Goal: Task Accomplishment & Management: Manage account settings

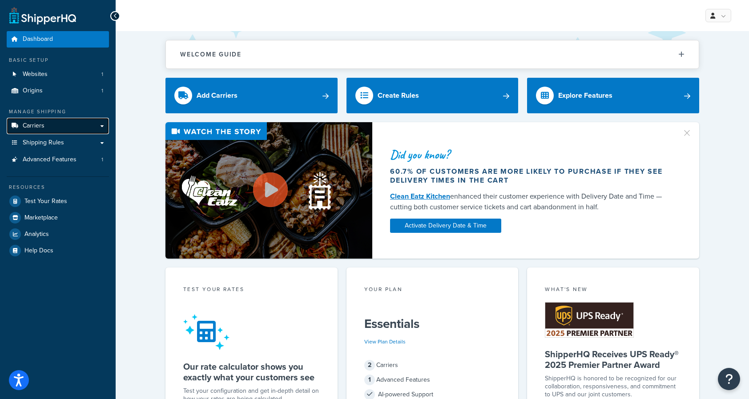
click at [100, 123] on link "Carriers" at bounding box center [58, 126] width 102 height 16
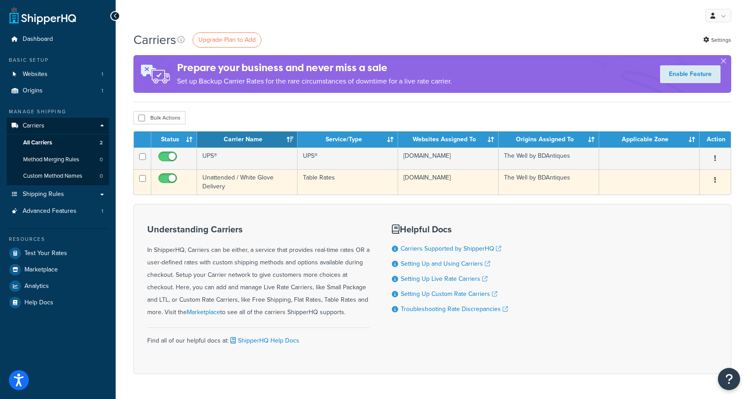
click at [260, 181] on td "Unattended / White Glove Delivery" at bounding box center [247, 181] width 101 height 25
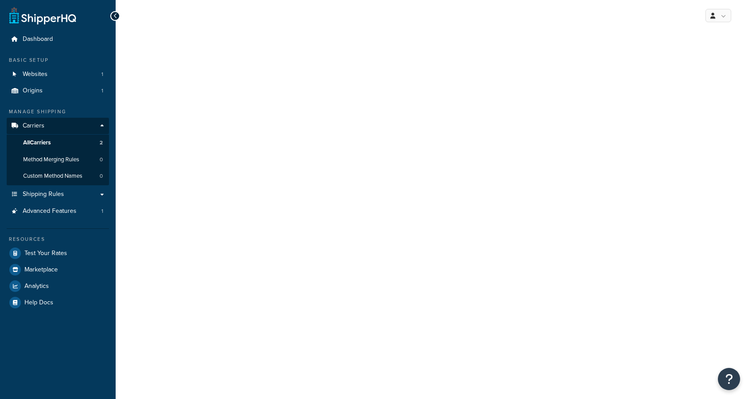
select select "25"
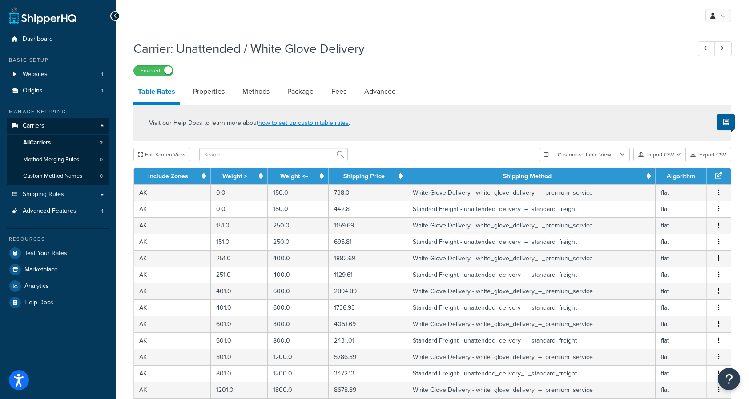
click at [195, 49] on h1 "Carrier: Unattended / White Glove Delivery" at bounding box center [407, 48] width 548 height 17
click at [264, 48] on h1 "Carrier: Unattended / White Glove Delivery" at bounding box center [407, 48] width 548 height 17
click at [316, 48] on h1 "Carrier: Unattended / White Glove Delivery" at bounding box center [407, 48] width 548 height 17
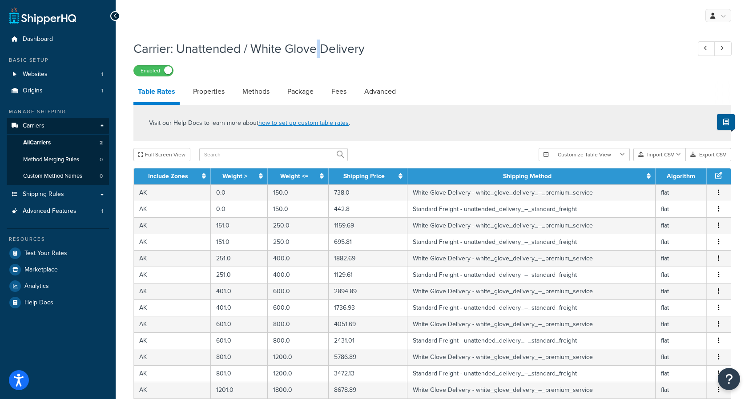
click at [316, 48] on h1 "Carrier: Unattended / White Glove Delivery" at bounding box center [407, 48] width 548 height 17
click at [249, 48] on h1 "Carrier: Unattended / White Glove Delivery" at bounding box center [407, 48] width 548 height 17
click at [215, 51] on h1 "Carrier: Unattended / White Glove Delivery" at bounding box center [407, 48] width 548 height 17
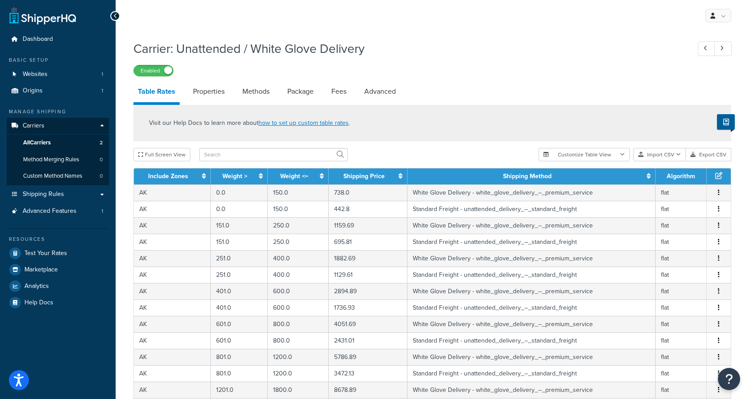
click at [264, 50] on h1 "Carrier: Unattended / White Glove Delivery" at bounding box center [407, 48] width 548 height 17
click at [438, 141] on div "Visit our Help Docs to learn more about how to set up custom table rates ." at bounding box center [432, 123] width 598 height 36
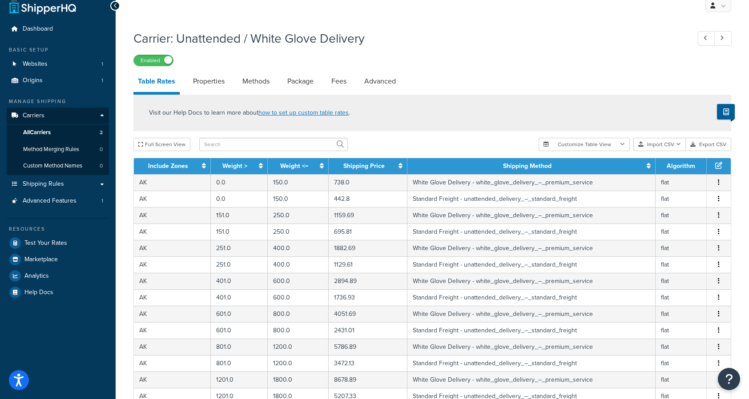
scroll to position [12, 0]
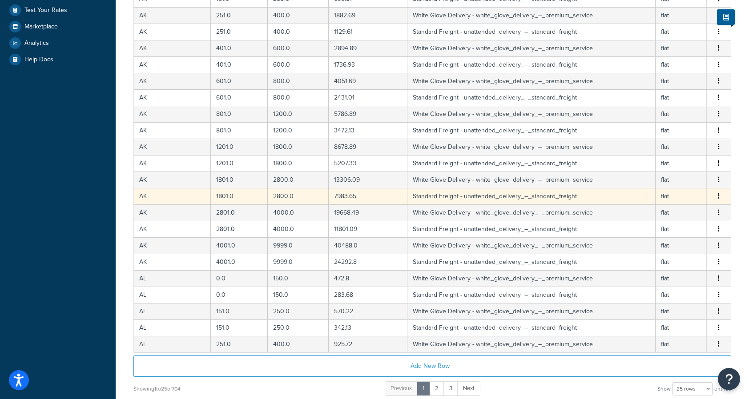
scroll to position [322, 0]
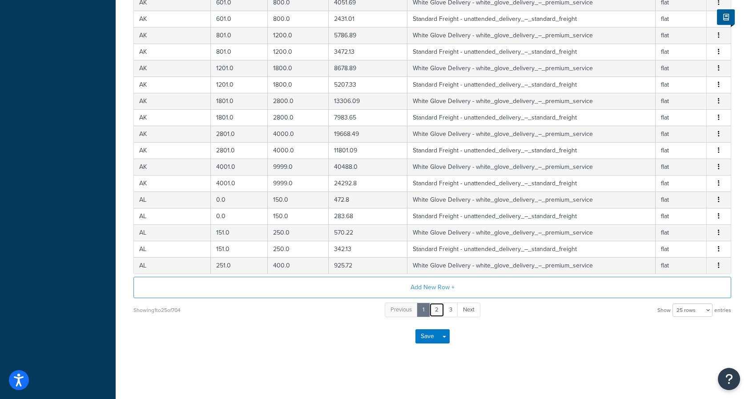
click at [438, 310] on link "2" at bounding box center [436, 310] width 15 height 15
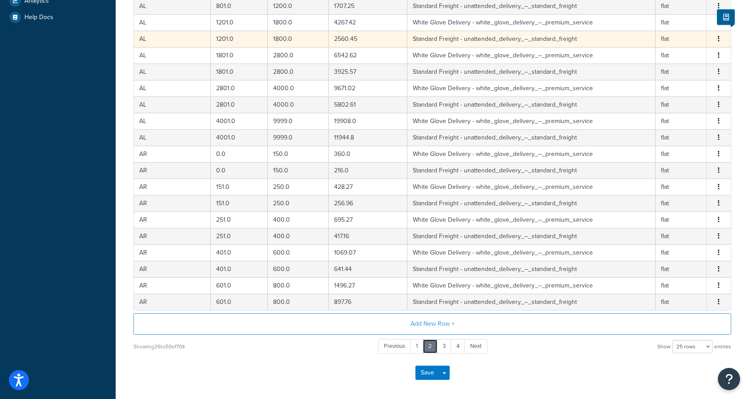
scroll to position [287, 0]
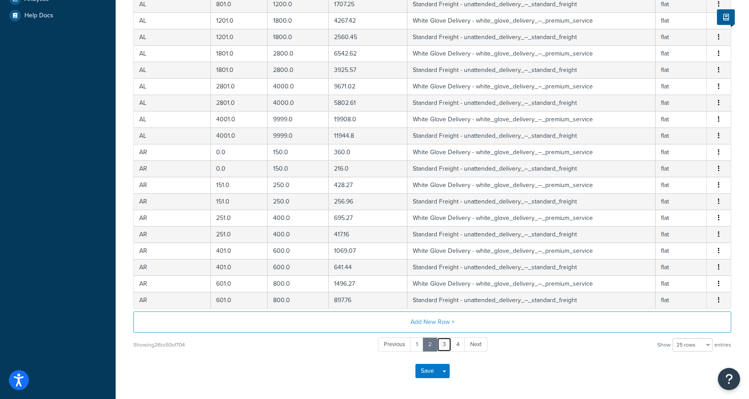
click at [444, 350] on link "3" at bounding box center [444, 345] width 15 height 15
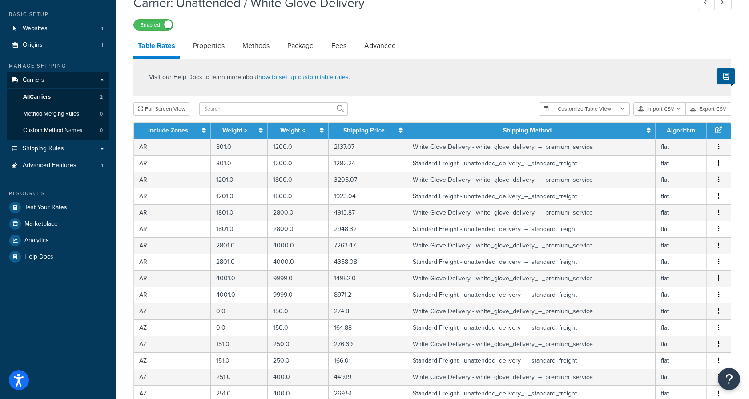
scroll to position [0, 0]
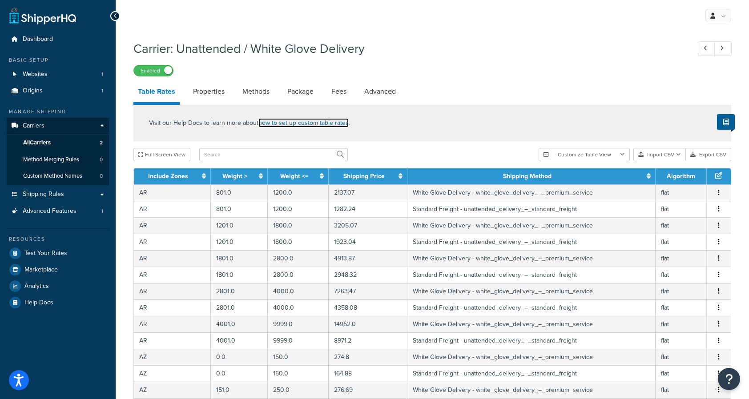
click at [316, 127] on link "how to set up custom table rates" at bounding box center [303, 122] width 90 height 9
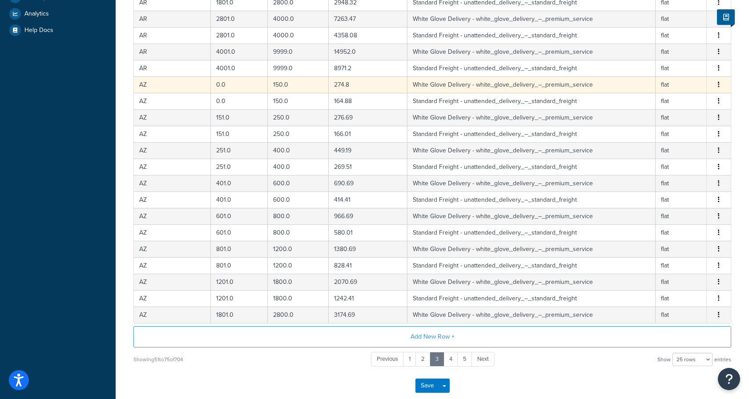
scroll to position [322, 0]
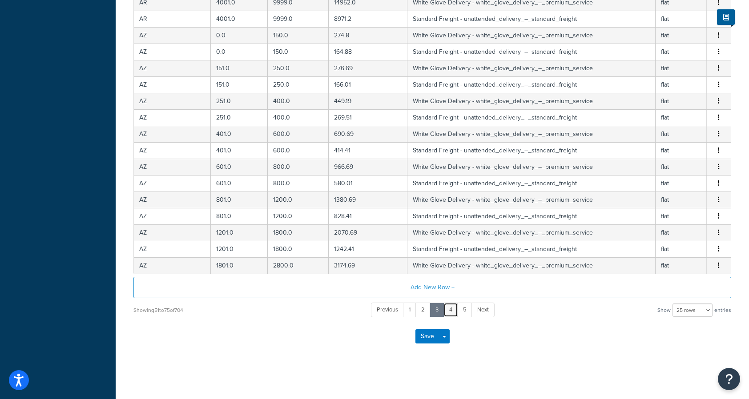
click at [453, 307] on link "4" at bounding box center [450, 310] width 15 height 15
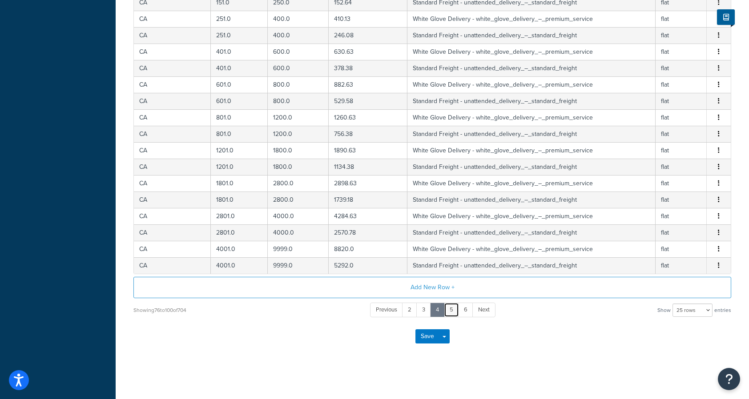
click at [453, 310] on link "5" at bounding box center [451, 310] width 15 height 15
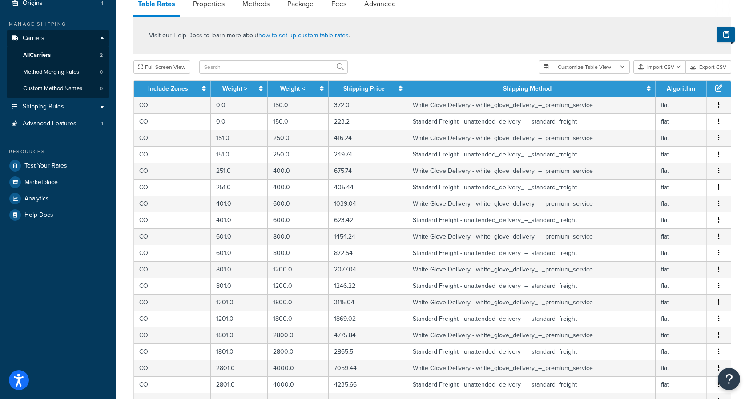
scroll to position [0, 0]
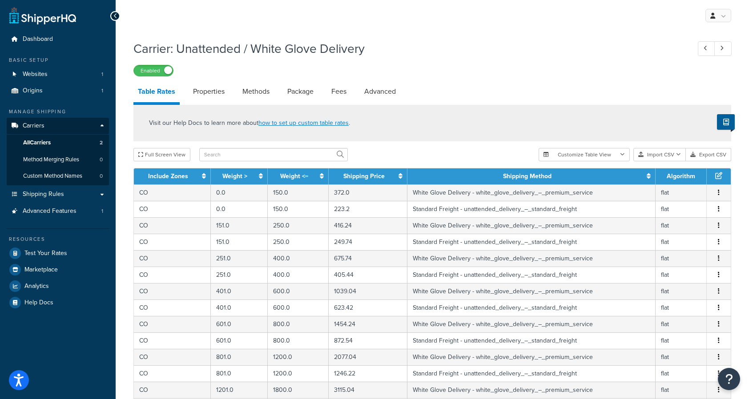
click at [442, 150] on div "Full Screen View" at bounding box center [332, 154] width 398 height 13
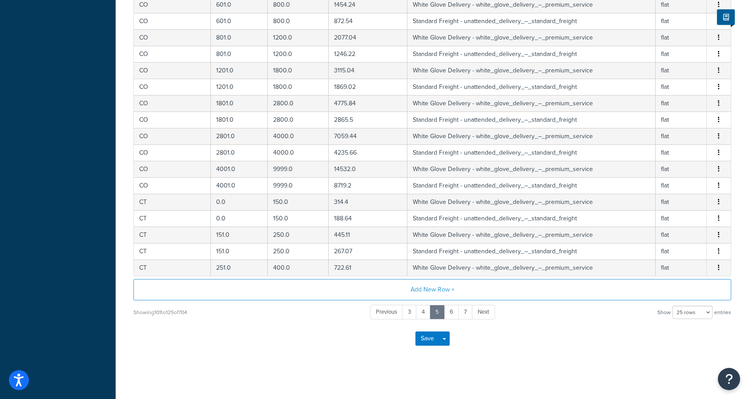
scroll to position [322, 0]
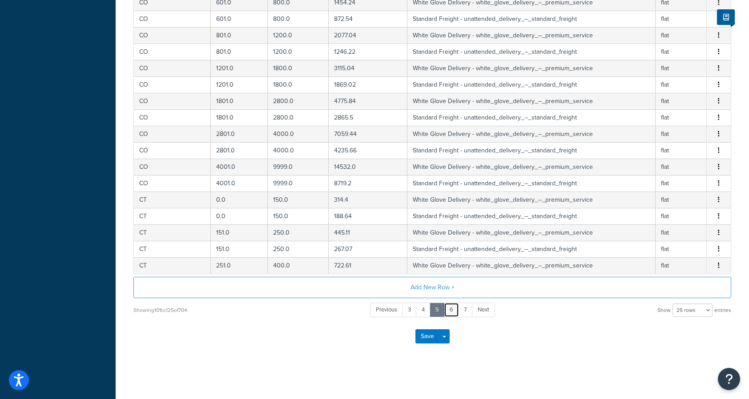
click at [448, 311] on link "6" at bounding box center [451, 310] width 15 height 15
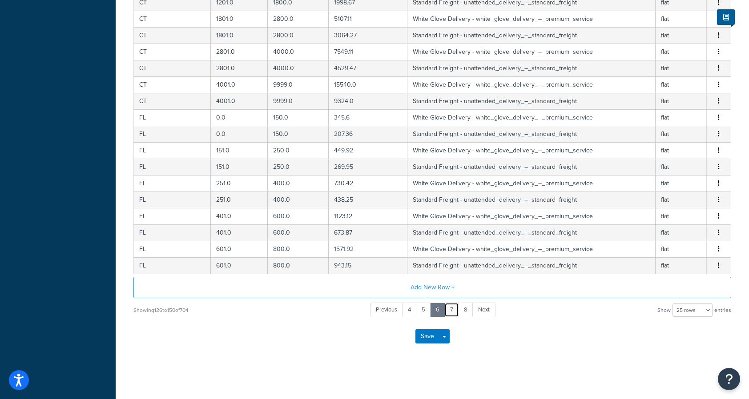
click at [447, 310] on link "7" at bounding box center [451, 310] width 15 height 15
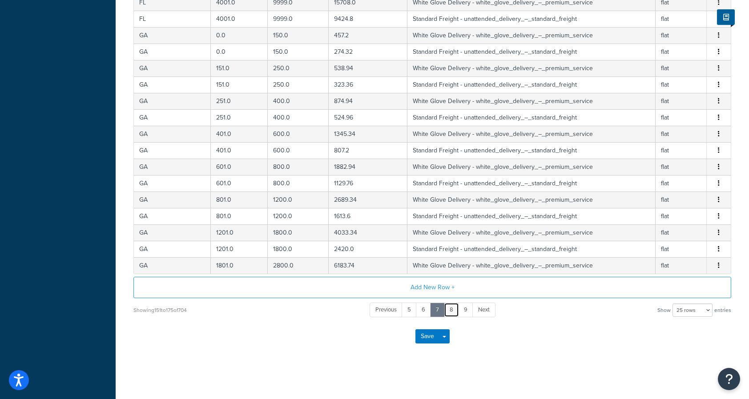
click at [449, 313] on link "8" at bounding box center [451, 310] width 15 height 15
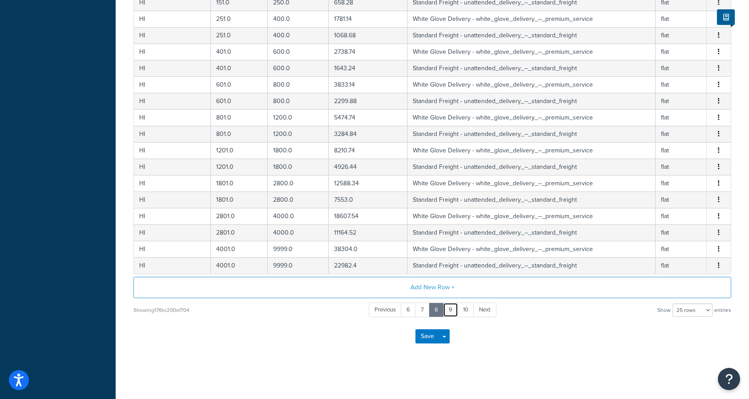
click at [453, 309] on link "9" at bounding box center [450, 310] width 15 height 15
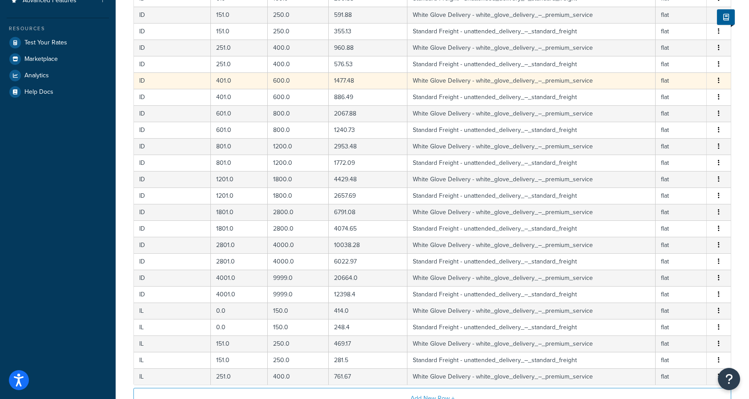
scroll to position [291, 0]
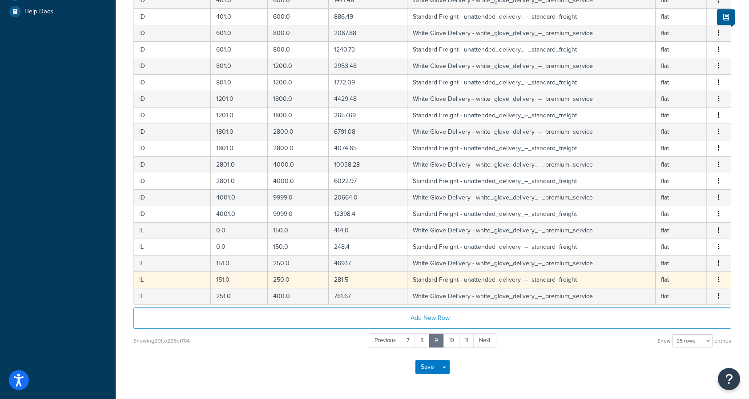
click at [720, 282] on button "button" at bounding box center [718, 280] width 7 height 10
click at [673, 261] on div "Edit" at bounding box center [673, 262] width 63 height 18
select select "180439"
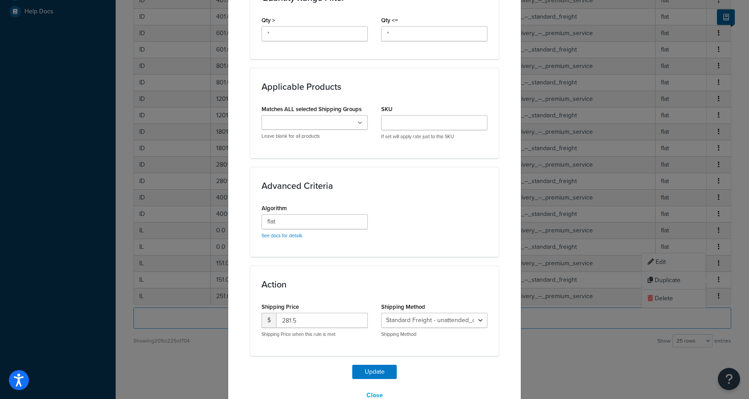
scroll to position [455, 0]
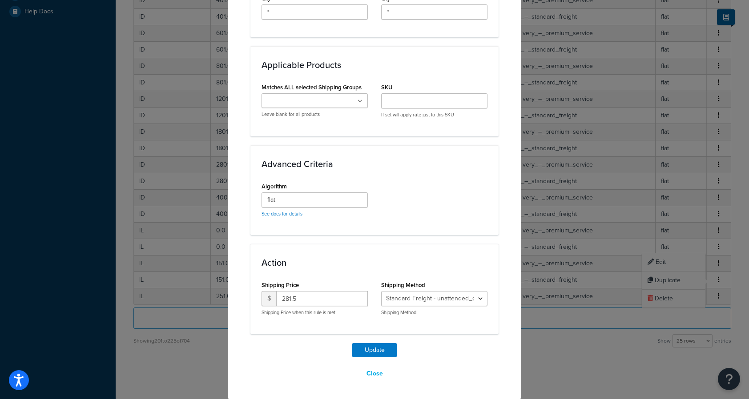
click at [341, 102] on ul at bounding box center [315, 100] width 106 height 15
click at [354, 75] on div "Applicable Products Matches ALL selected Shipping Groups FREIGHT SMALL PARCEL A…" at bounding box center [374, 91] width 248 height 90
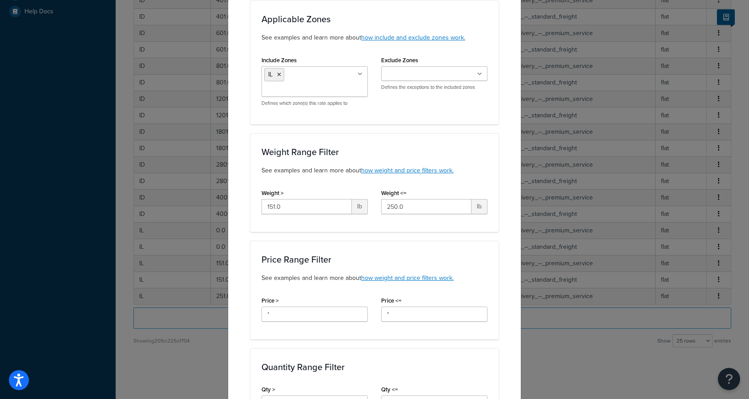
scroll to position [0, 0]
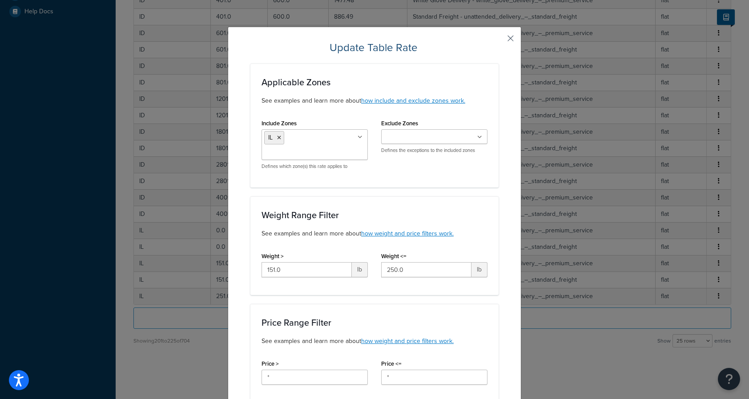
click at [499, 40] on button "button" at bounding box center [497, 41] width 2 height 2
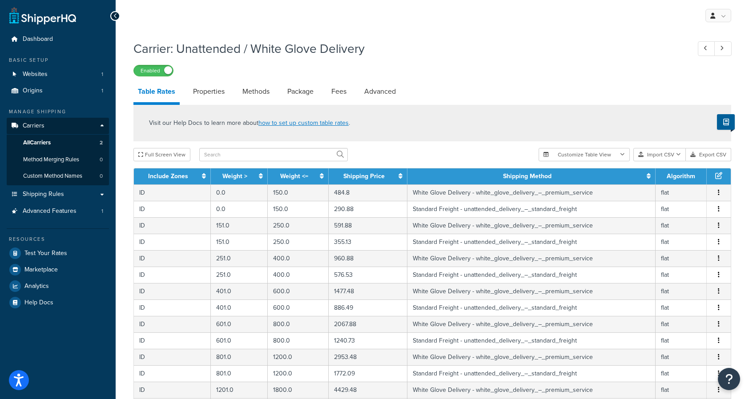
click at [115, 14] on icon at bounding box center [115, 16] width 4 height 6
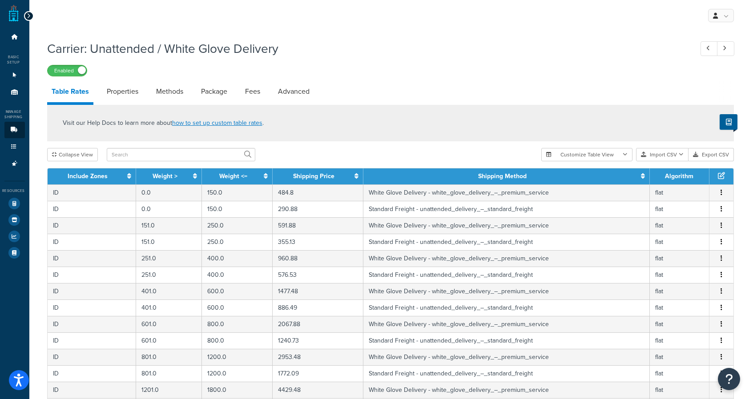
click at [29, 14] on icon at bounding box center [29, 16] width 4 height 6
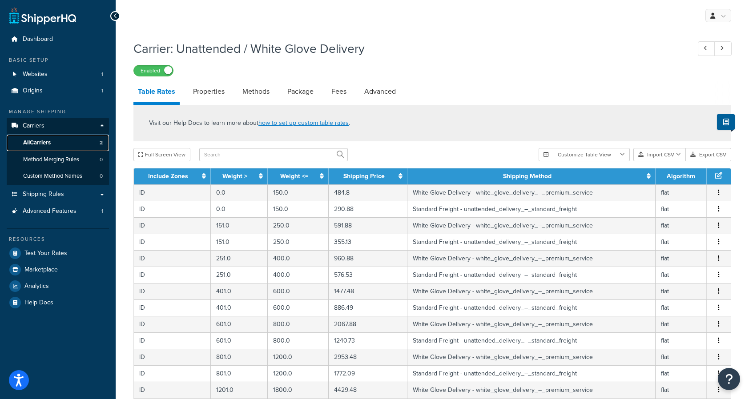
click at [59, 147] on link "All Carriers 2" at bounding box center [58, 143] width 102 height 16
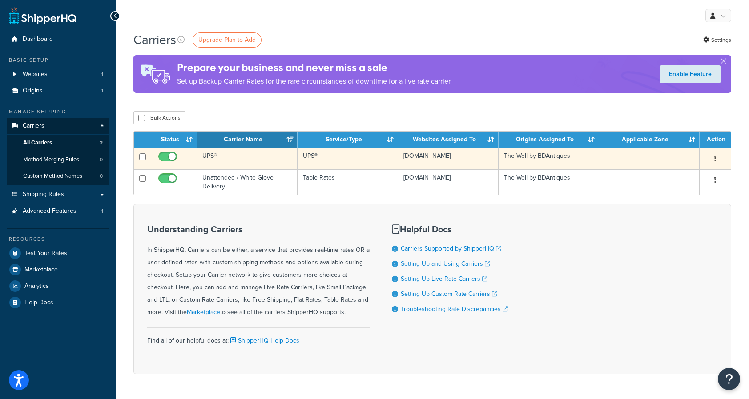
click at [718, 160] on button "button" at bounding box center [715, 159] width 12 height 14
click at [668, 173] on link "Edit" at bounding box center [679, 177] width 70 height 18
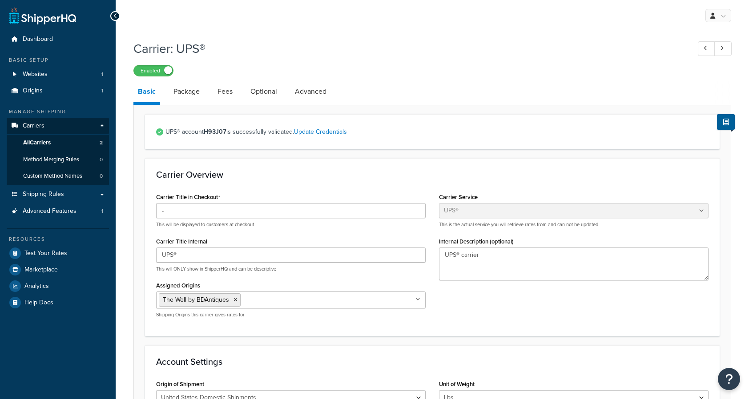
select select "ups"
click at [56, 145] on link "All Carriers 2" at bounding box center [58, 143] width 102 height 16
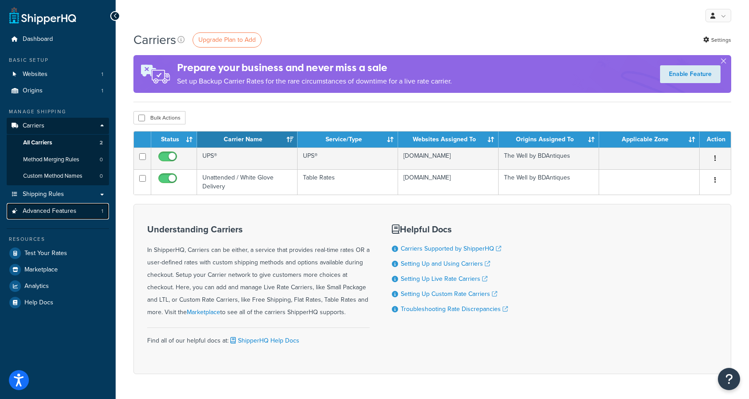
click at [71, 214] on span "Advanced Features" at bounding box center [50, 212] width 54 height 8
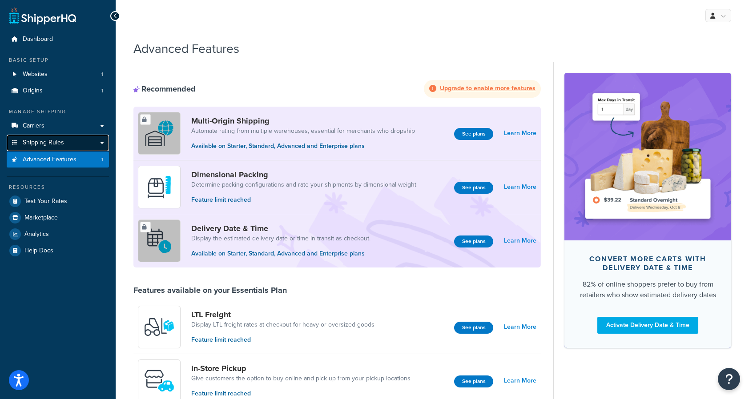
click at [58, 141] on span "Shipping Rules" at bounding box center [43, 143] width 41 height 8
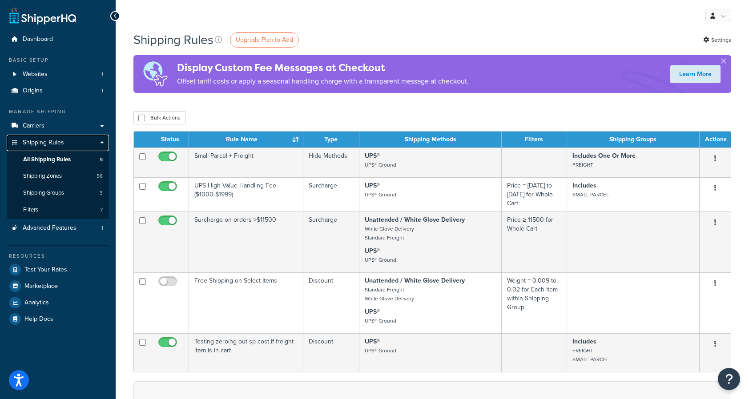
click at [100, 143] on link "Shipping Rules" at bounding box center [58, 143] width 102 height 16
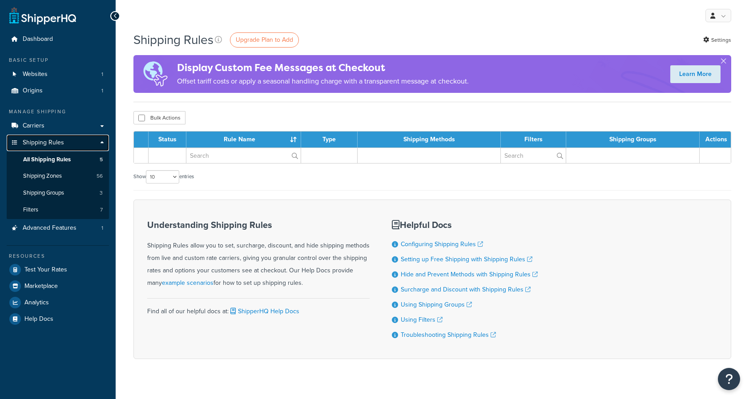
click at [102, 142] on link "Shipping Rules" at bounding box center [58, 143] width 102 height 16
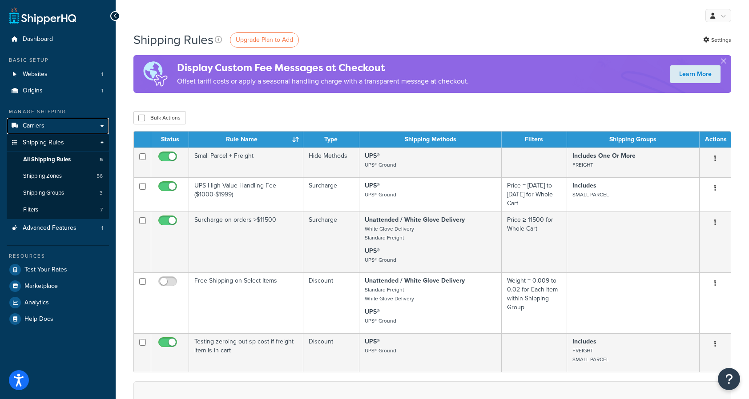
click at [102, 125] on link "Carriers" at bounding box center [58, 126] width 102 height 16
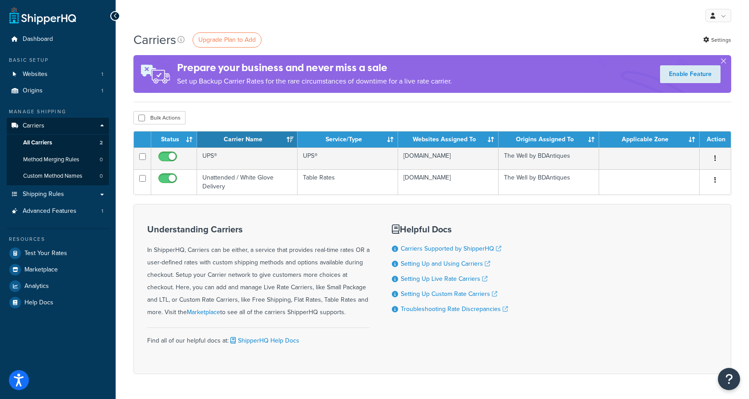
click at [231, 276] on div "Understanding Carriers In ShipperHQ, Carriers can be either, a service that pro…" at bounding box center [258, 272] width 222 height 94
click at [217, 278] on div "Understanding Carriers In ShipperHQ, Carriers can be either, a service that pro…" at bounding box center [258, 272] width 222 height 94
click at [235, 280] on div "Understanding Carriers In ShipperHQ, Carriers can be either, a service that pro…" at bounding box center [258, 272] width 222 height 94
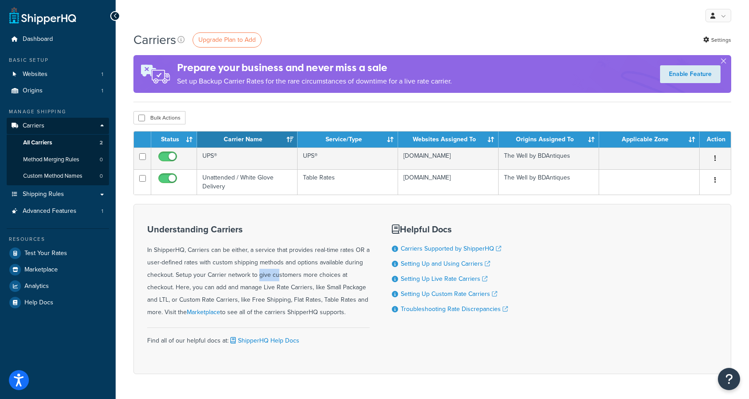
click at [235, 280] on div "Understanding Carriers In ShipperHQ, Carriers can be either, a service that pro…" at bounding box center [258, 272] width 222 height 94
click at [235, 278] on div "Understanding Carriers In ShipperHQ, Carriers can be either, a service that pro…" at bounding box center [258, 272] width 222 height 94
click at [242, 266] on div "Understanding Carriers In ShipperHQ, Carriers can be either, a service that pro…" at bounding box center [258, 272] width 222 height 94
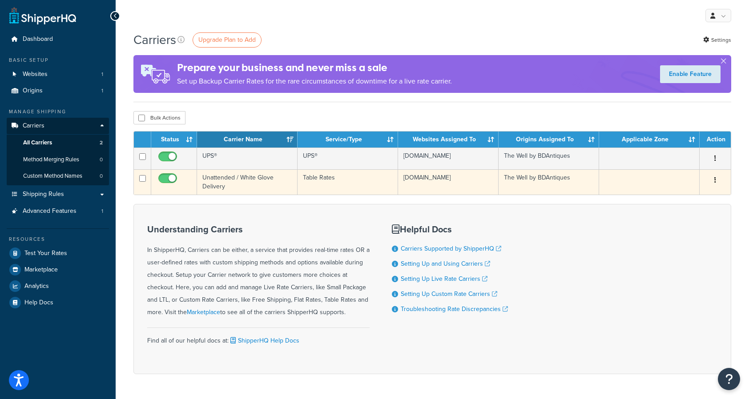
click at [235, 181] on td "Unattended / White Glove Delivery" at bounding box center [247, 181] width 101 height 25
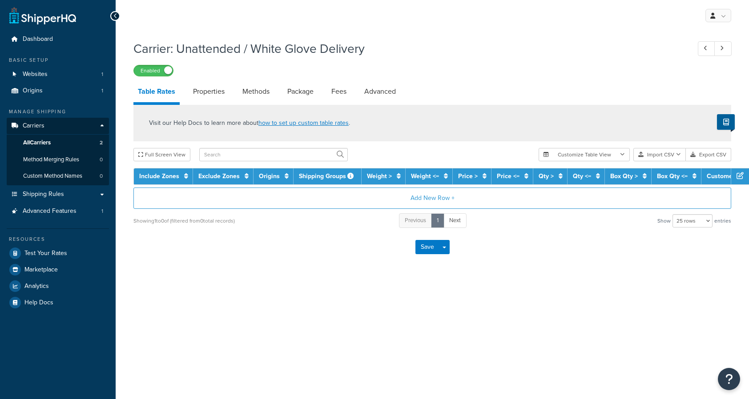
select select "25"
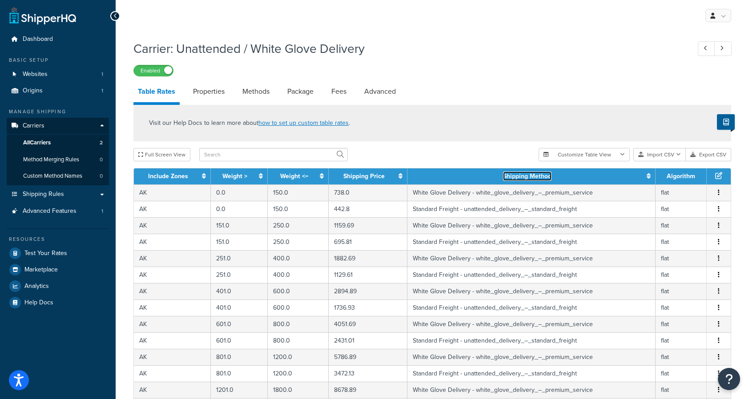
click at [518, 177] on link "Shipping Method" at bounding box center [527, 176] width 48 height 9
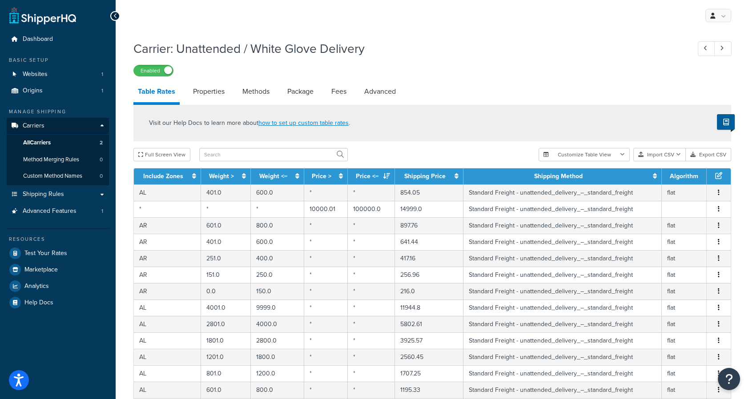
click at [524, 177] on th "Shipping Method" at bounding box center [562, 177] width 198 height 16
click at [556, 177] on link "Shipping Method" at bounding box center [558, 176] width 48 height 9
click at [274, 176] on link "Weight <=" at bounding box center [273, 176] width 28 height 9
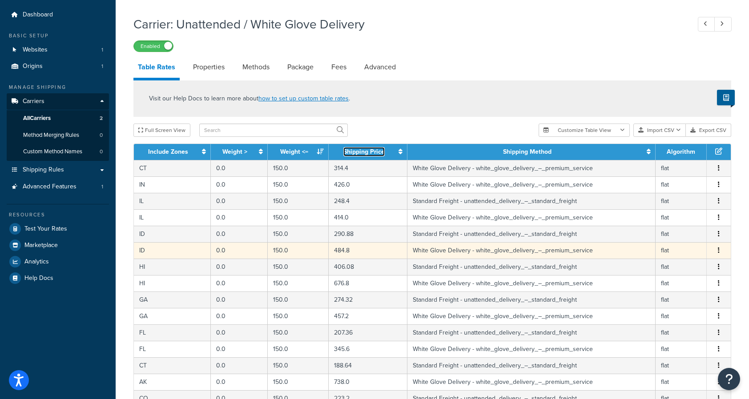
scroll to position [27, 0]
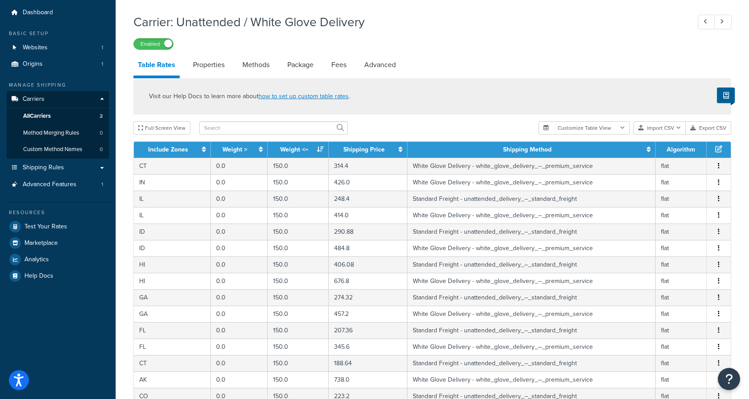
drag, startPoint x: 358, startPoint y: 179, endPoint x: 641, endPoint y: 1, distance: 334.1
